Goal: Information Seeking & Learning: Learn about a topic

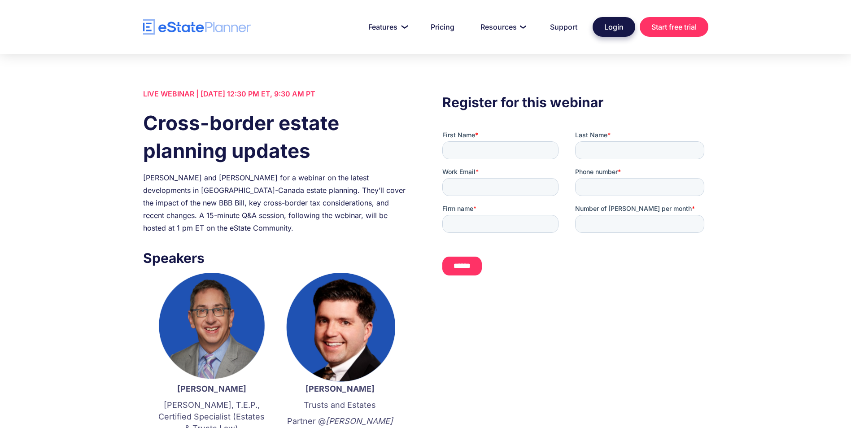
click at [620, 31] on link "Login" at bounding box center [614, 27] width 43 height 20
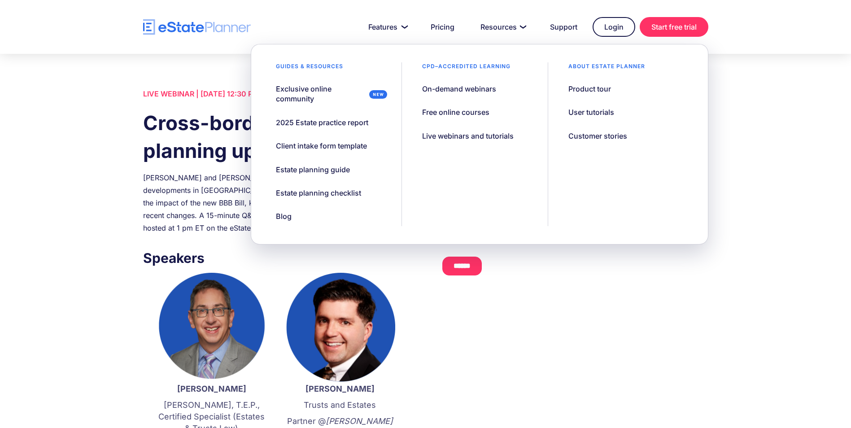
click at [743, 372] on div "LIVE WEBINAR | September 18, 2025, 12:30 PM ET, 9:30 AM PT Cross-border estate …" at bounding box center [425, 379] width 851 height 651
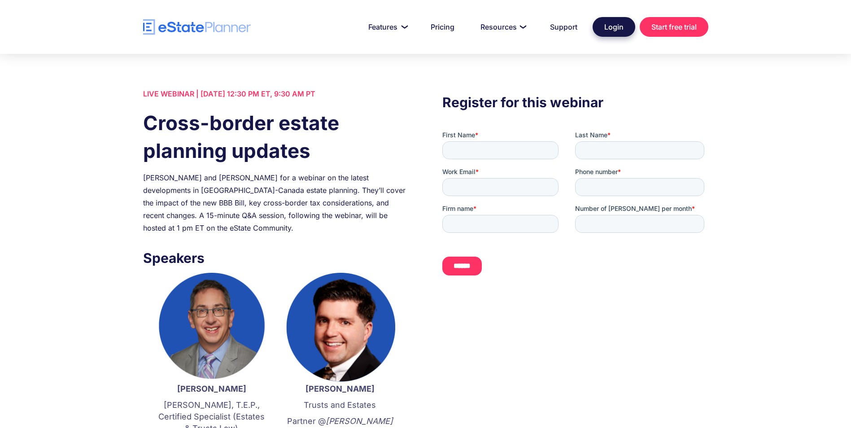
click at [626, 33] on link "Login" at bounding box center [614, 27] width 43 height 20
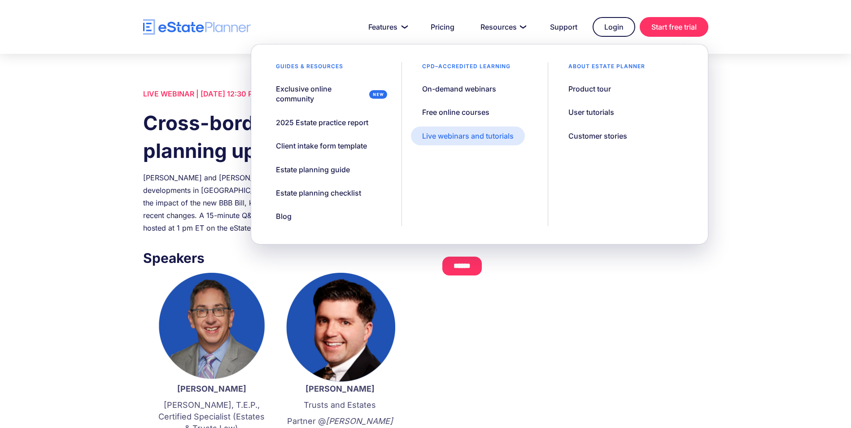
click at [483, 138] on div "Live webinars and tutorials" at bounding box center [468, 136] width 92 height 10
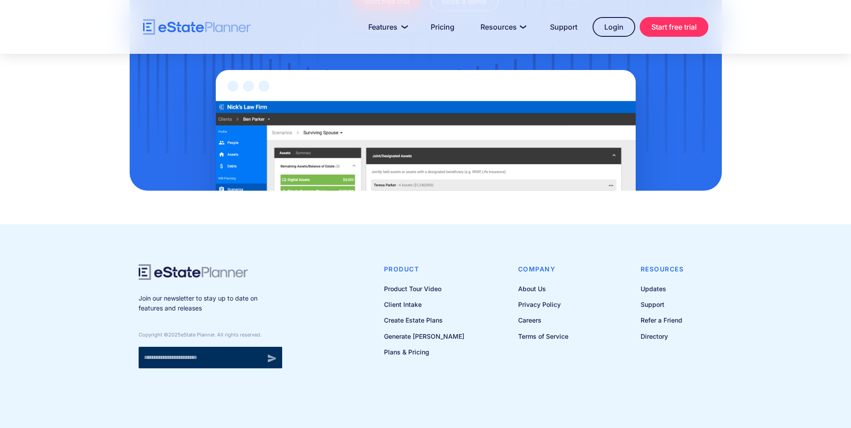
scroll to position [1016, 0]
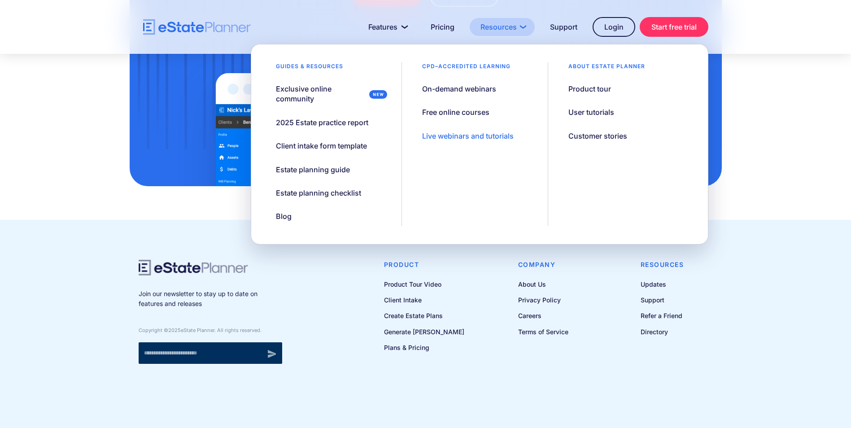
click at [503, 31] on link "Resources" at bounding box center [502, 27] width 65 height 18
click at [469, 96] on link "On-demand webinars" at bounding box center [459, 88] width 96 height 19
